Goal: Task Accomplishment & Management: Manage account settings

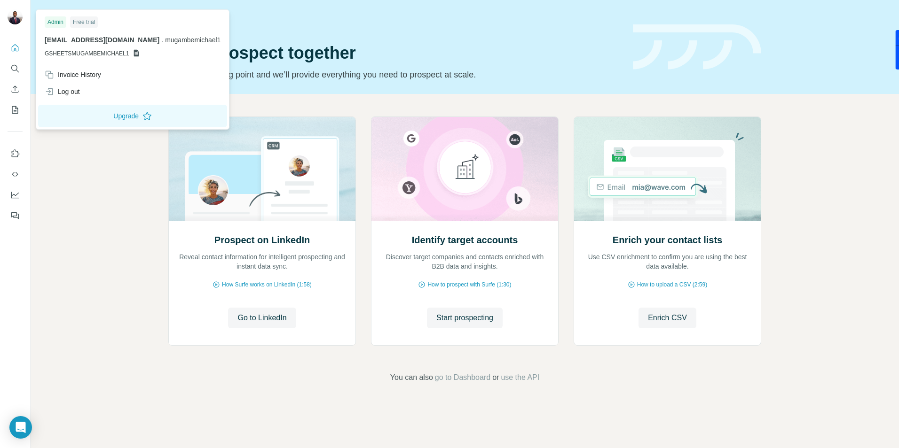
click at [16, 20] on img at bounding box center [15, 16] width 15 height 15
click at [135, 54] on icon at bounding box center [137, 53] width 8 height 8
click at [136, 38] on span "[EMAIL_ADDRESS][DOMAIN_NAME]" at bounding box center [102, 40] width 115 height 8
click at [15, 108] on icon "My lists" at bounding box center [14, 109] width 9 height 9
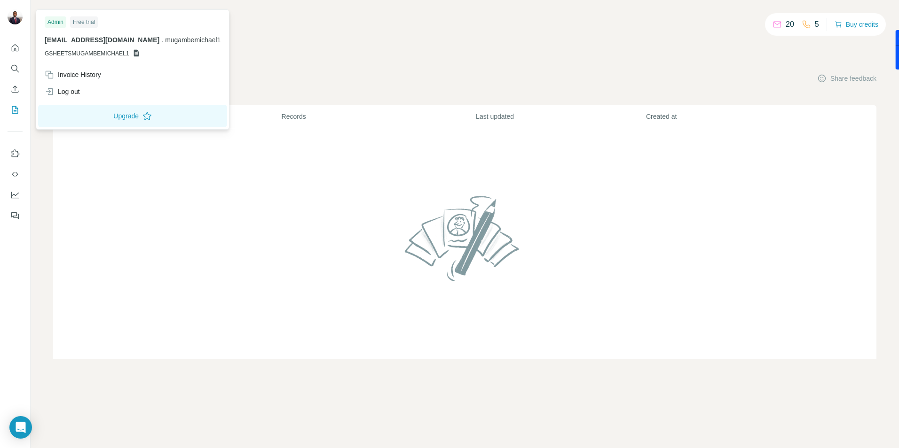
click at [119, 54] on span "GSHEETSMUGAMBEMICHAEL1" at bounding box center [87, 53] width 84 height 8
click at [88, 90] on div "Log out" at bounding box center [132, 91] width 187 height 17
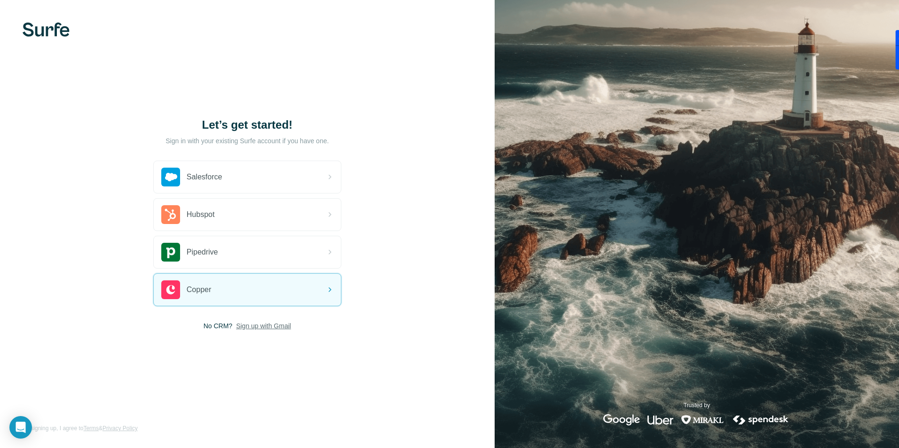
click at [258, 329] on span "Sign up with Gmail" at bounding box center [263, 326] width 55 height 9
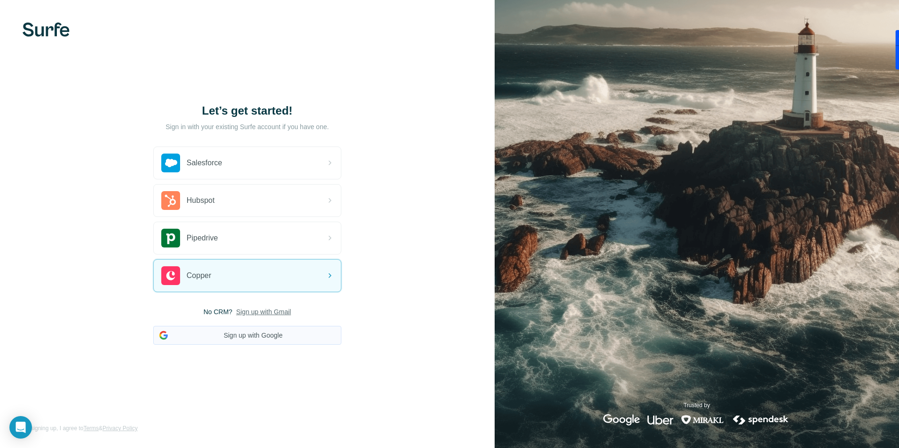
click at [257, 340] on button "Sign up with Google" at bounding box center [247, 335] width 188 height 19
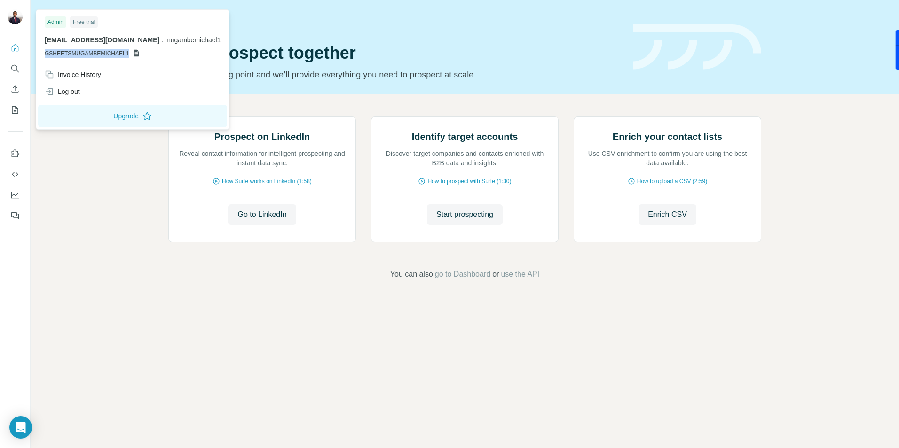
drag, startPoint x: 130, startPoint y: 54, endPoint x: 44, endPoint y: 55, distance: 86.0
click at [44, 55] on div "Admin Free trial [EMAIL_ADDRESS][DOMAIN_NAME] . mugambemichael1 GSHEETSMUGAMBEM…" at bounding box center [132, 39] width 189 height 55
click at [14, 23] on img at bounding box center [15, 16] width 15 height 15
click at [65, 95] on div "Log out" at bounding box center [62, 91] width 35 height 9
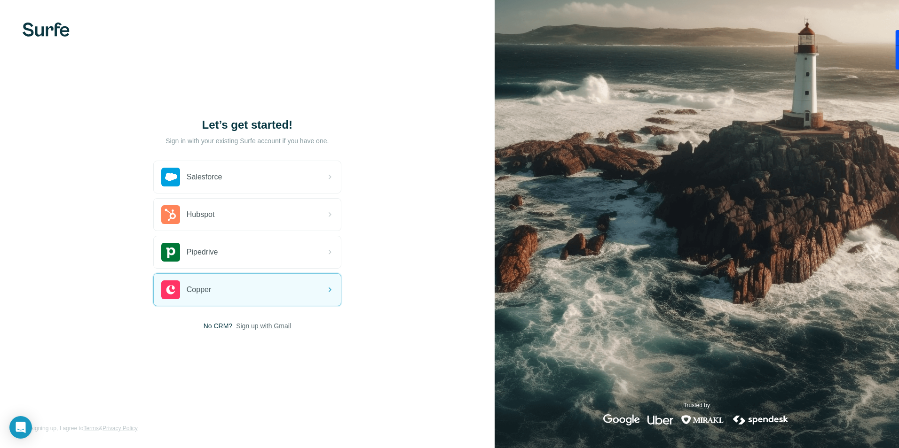
click at [261, 327] on span "Sign up with Gmail" at bounding box center [263, 326] width 55 height 9
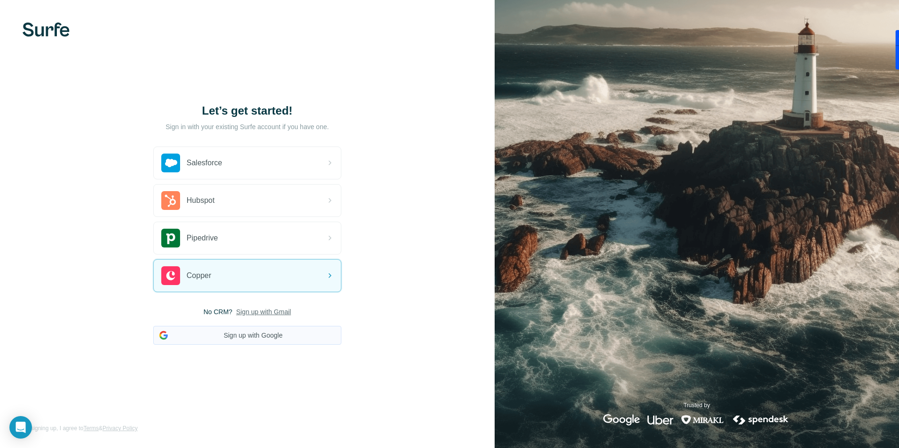
click at [260, 336] on button "Sign up with Google" at bounding box center [247, 335] width 188 height 19
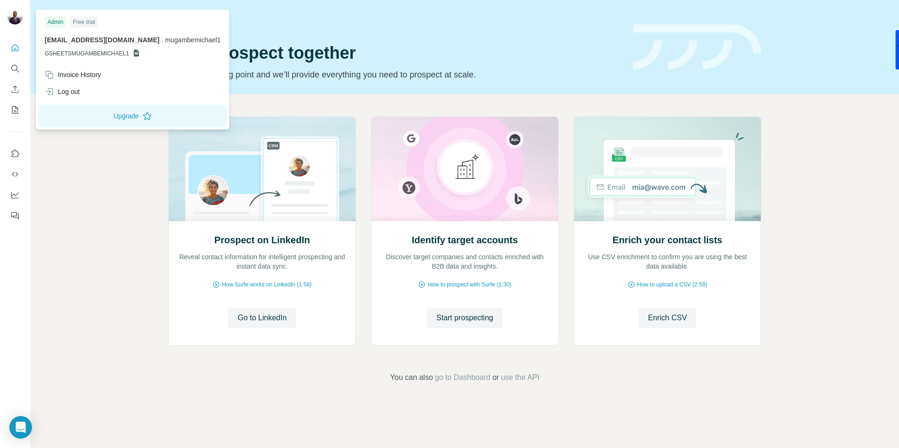
click at [108, 198] on div "Prospect on LinkedIn Reveal contact information for intelligent prospecting and…" at bounding box center [465, 250] width 868 height 312
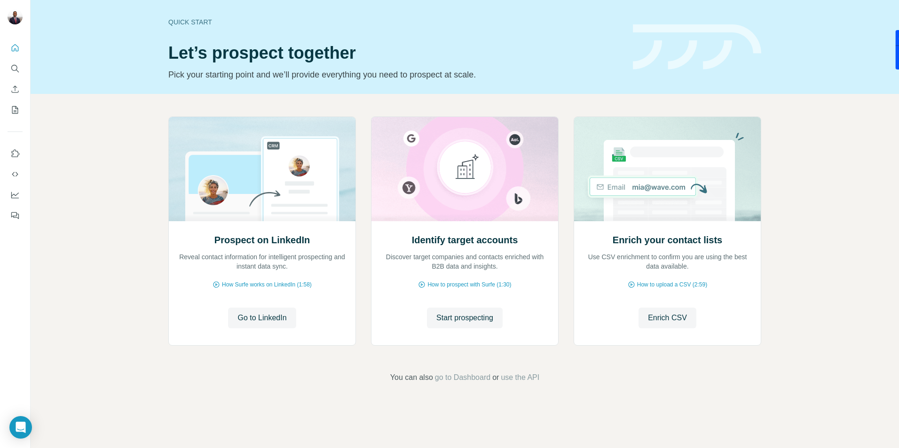
click at [105, 295] on div "Prospect on LinkedIn Reveal contact information for intelligent prospecting and…" at bounding box center [465, 250] width 868 height 312
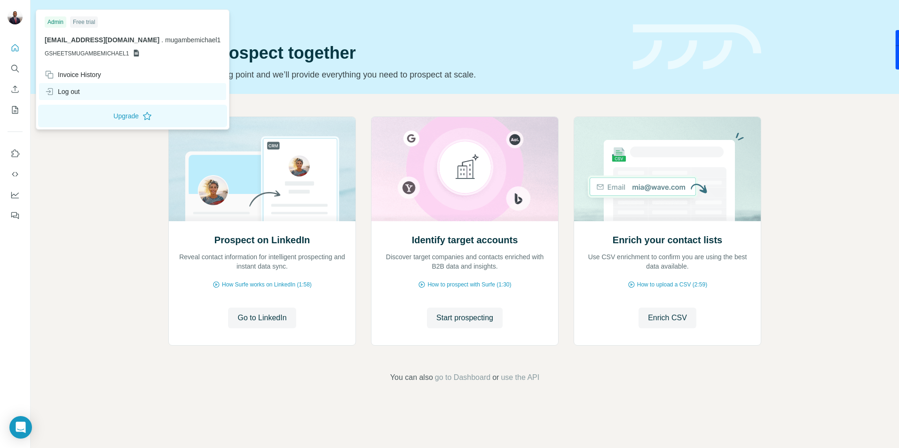
click at [88, 90] on div "Log out" at bounding box center [132, 91] width 187 height 17
